Goal: Transaction & Acquisition: Purchase product/service

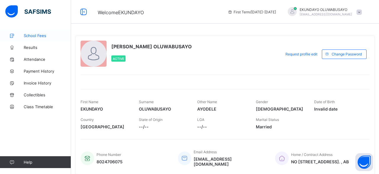
click at [33, 35] on span "School Fees" at bounding box center [47, 35] width 47 height 5
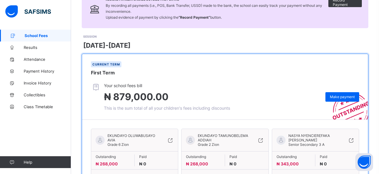
scroll to position [86, 0]
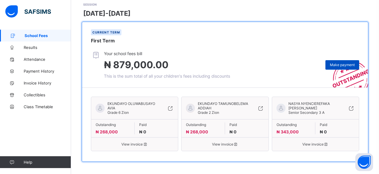
click at [345, 62] on span "Make payment" at bounding box center [342, 64] width 25 height 4
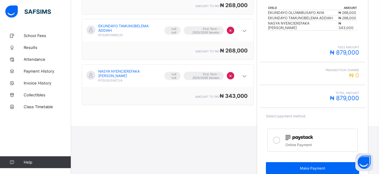
scroll to position [137, 0]
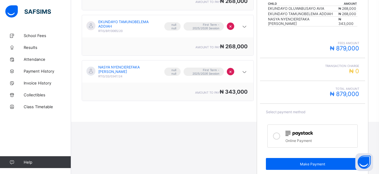
click at [275, 132] on icon at bounding box center [276, 135] width 7 height 7
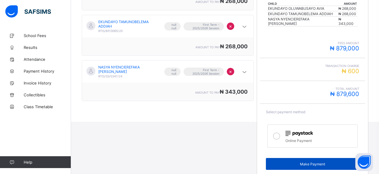
click at [309, 162] on span "Make Payment" at bounding box center [312, 164] width 85 height 4
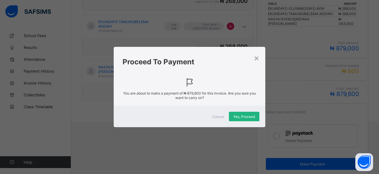
click at [244, 116] on span "Yes, Proceed" at bounding box center [244, 116] width 22 height 4
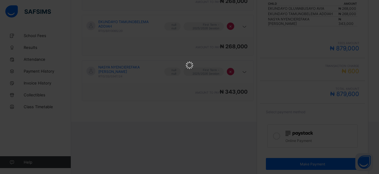
scroll to position [0, 0]
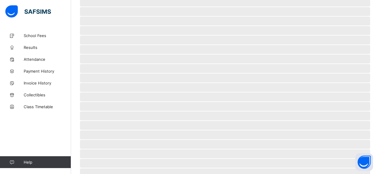
scroll to position [49, 0]
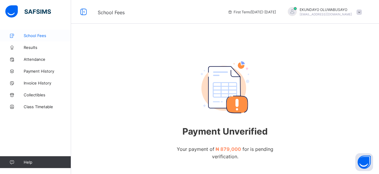
click at [35, 35] on span "School Fees" at bounding box center [47, 35] width 47 height 5
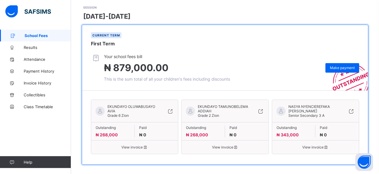
scroll to position [86, 0]
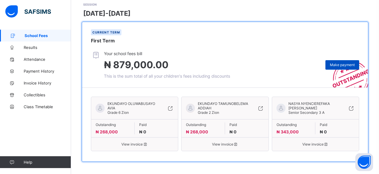
click at [347, 63] on span "Make payment" at bounding box center [342, 64] width 25 height 4
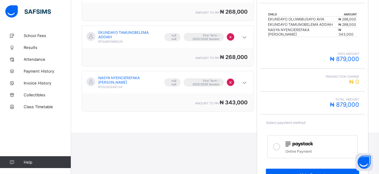
scroll to position [137, 0]
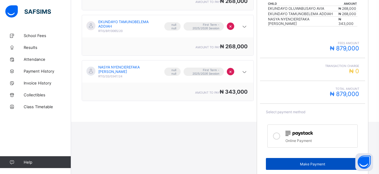
click at [314, 162] on span "Make Payment" at bounding box center [312, 164] width 85 height 4
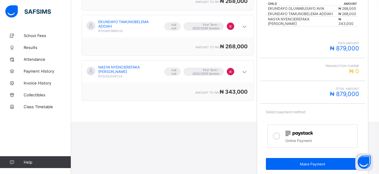
click at [275, 132] on icon at bounding box center [276, 135] width 7 height 7
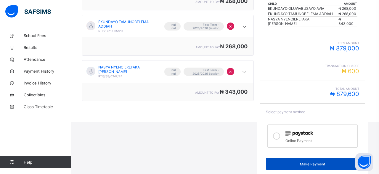
click at [296, 162] on span "Make Payment" at bounding box center [312, 164] width 85 height 4
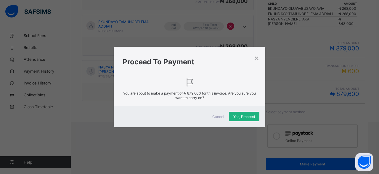
click at [241, 115] on span "Yes, Proceed" at bounding box center [244, 116] width 22 height 4
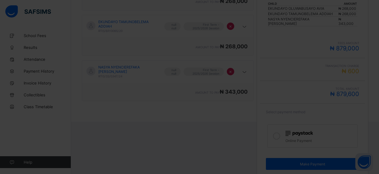
click at [138, 55] on iframe at bounding box center [189, 87] width 379 height 174
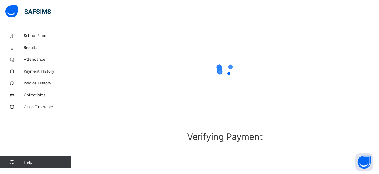
scroll to position [45, 0]
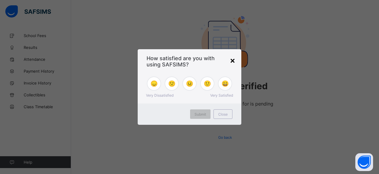
click at [232, 60] on div "×" at bounding box center [233, 60] width 6 height 10
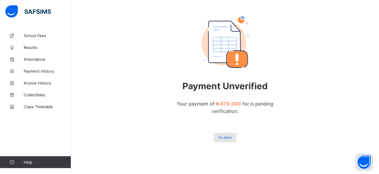
click at [228, 136] on span "Go back" at bounding box center [225, 137] width 14 height 4
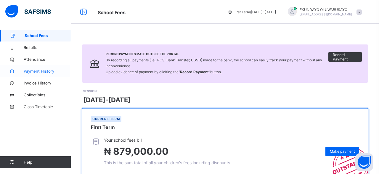
click at [27, 75] on link "Payment History" at bounding box center [35, 71] width 71 height 12
